Goal: Find specific page/section

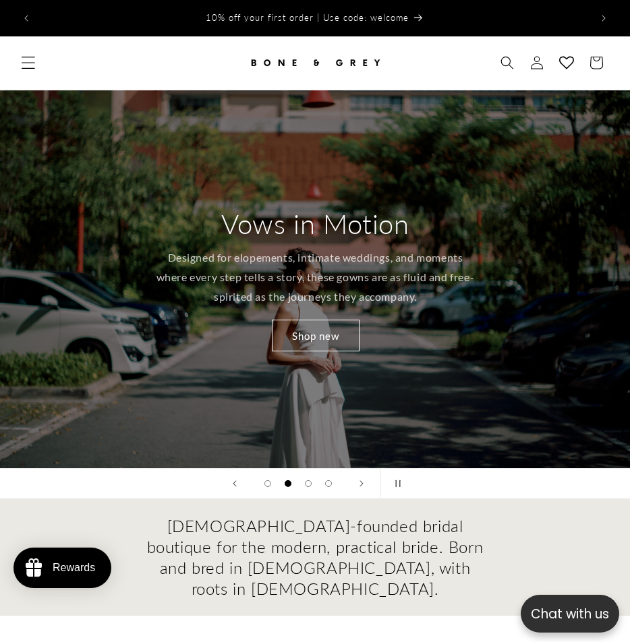
click at [36, 49] on span "Menu" at bounding box center [28, 63] width 30 height 30
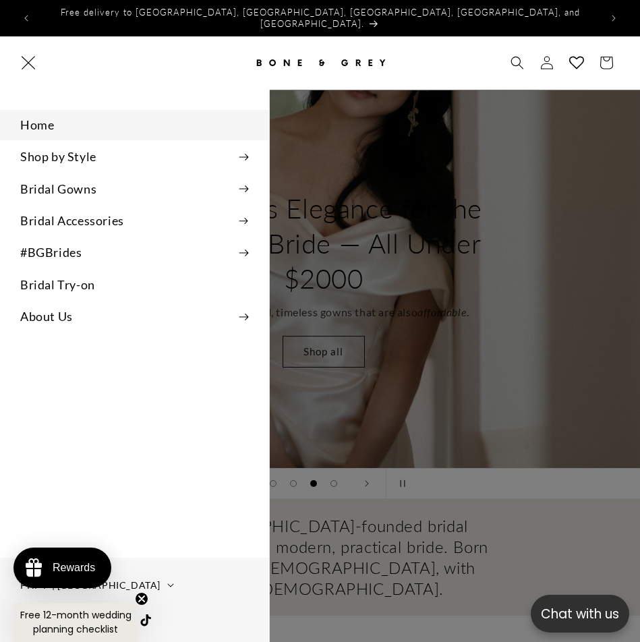
scroll to position [0, 1281]
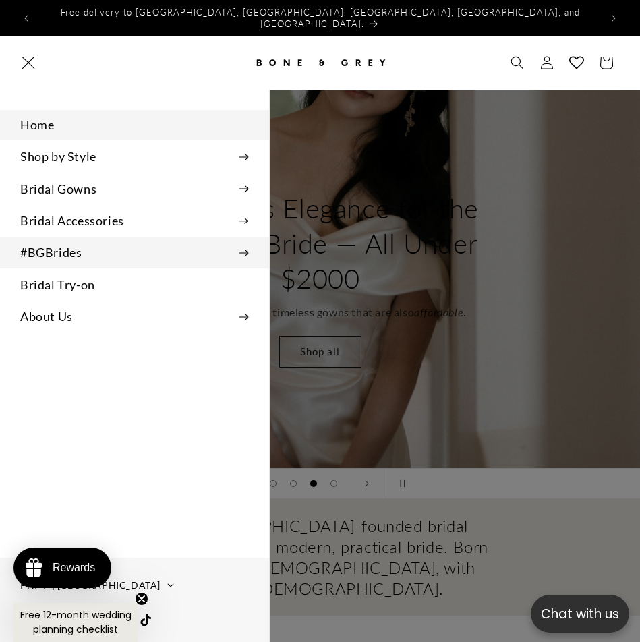
click at [244, 250] on icon at bounding box center [244, 253] width 9 height 7
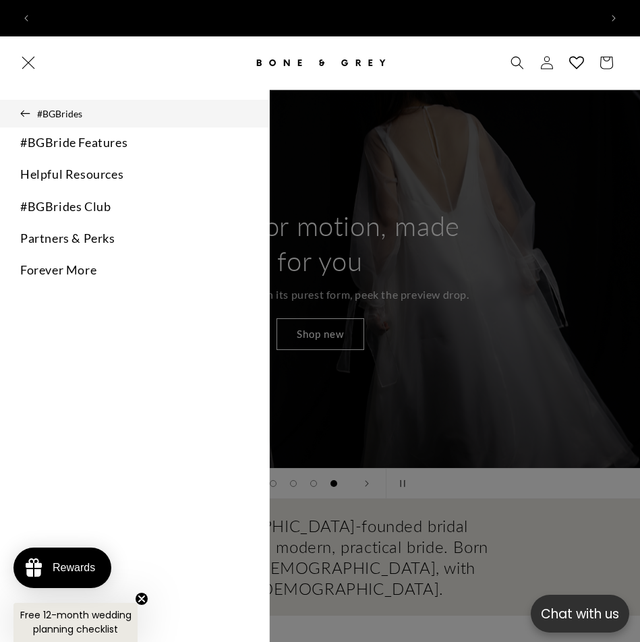
scroll to position [0, 0]
click at [24, 101] on button "#BGBrides" at bounding box center [134, 114] width 269 height 28
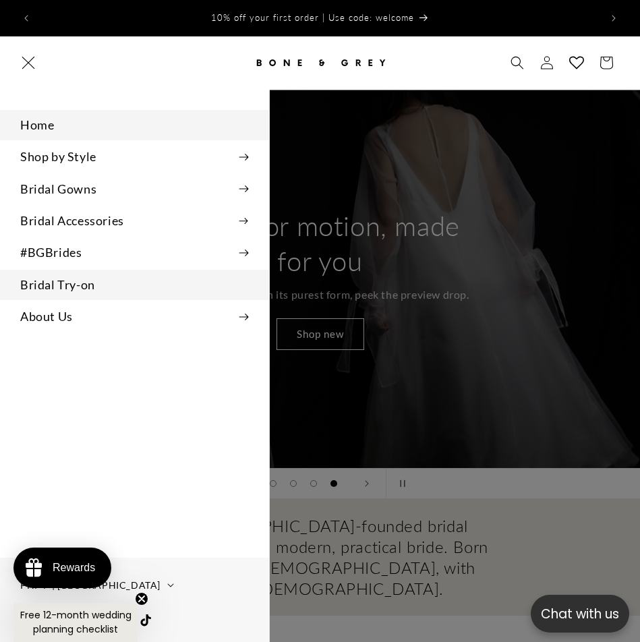
click at [133, 284] on link "Bridal Try-on" at bounding box center [134, 285] width 269 height 30
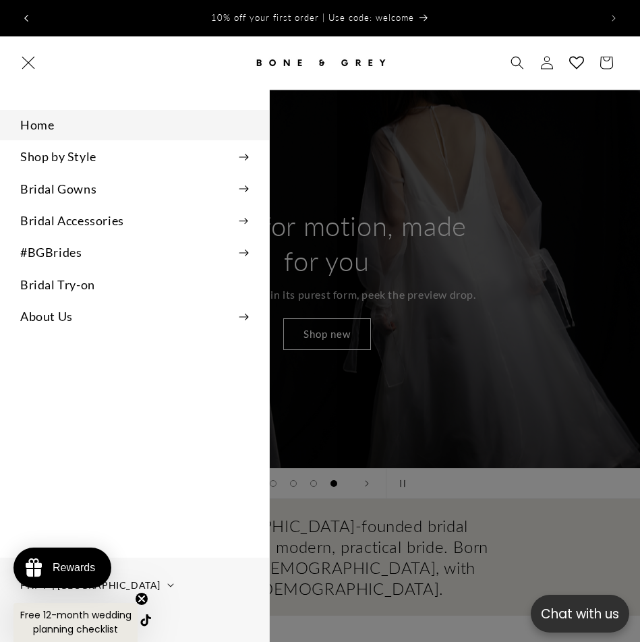
scroll to position [0, 1921]
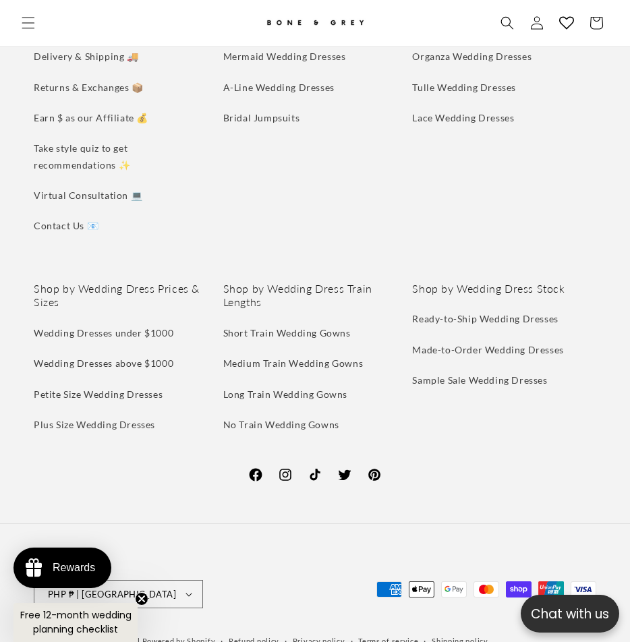
click at [254, 467] on icon at bounding box center [256, 475] width 16 height 16
click at [287, 476] on icon at bounding box center [285, 475] width 16 height 16
